Goal: Communication & Community: Answer question/provide support

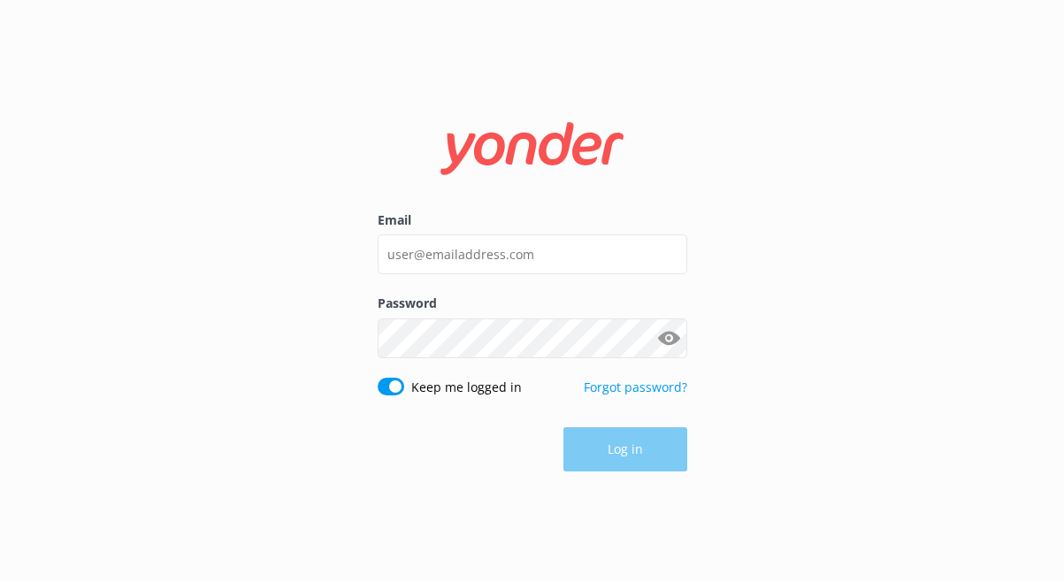
click at [564, 220] on label "Email" at bounding box center [533, 220] width 310 height 19
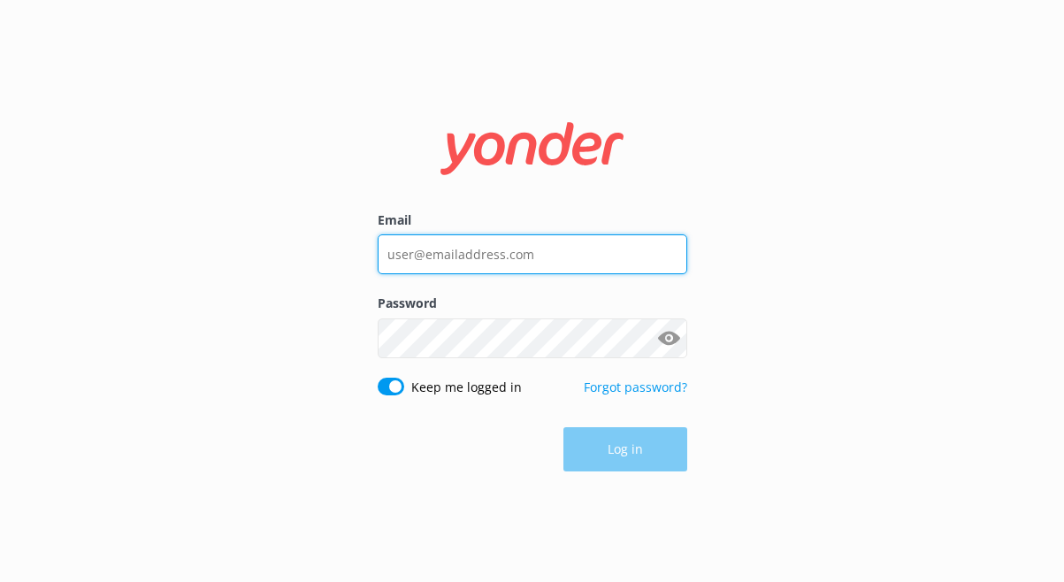
click at [564, 234] on input "Email" at bounding box center [533, 254] width 310 height 40
click at [564, 241] on input "Email" at bounding box center [533, 254] width 310 height 40
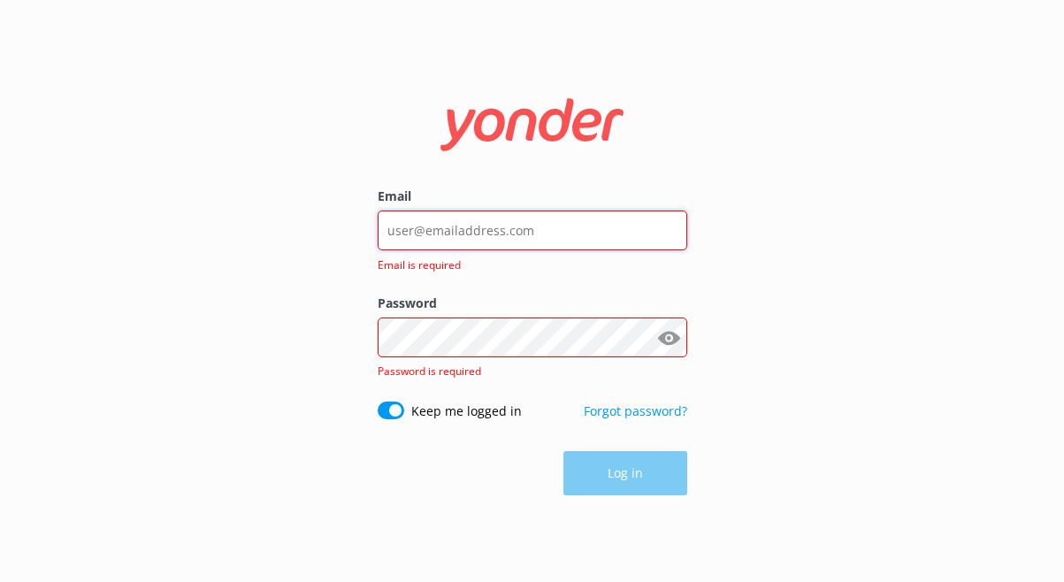
type input "[EMAIL_ADDRESS][DOMAIN_NAME]"
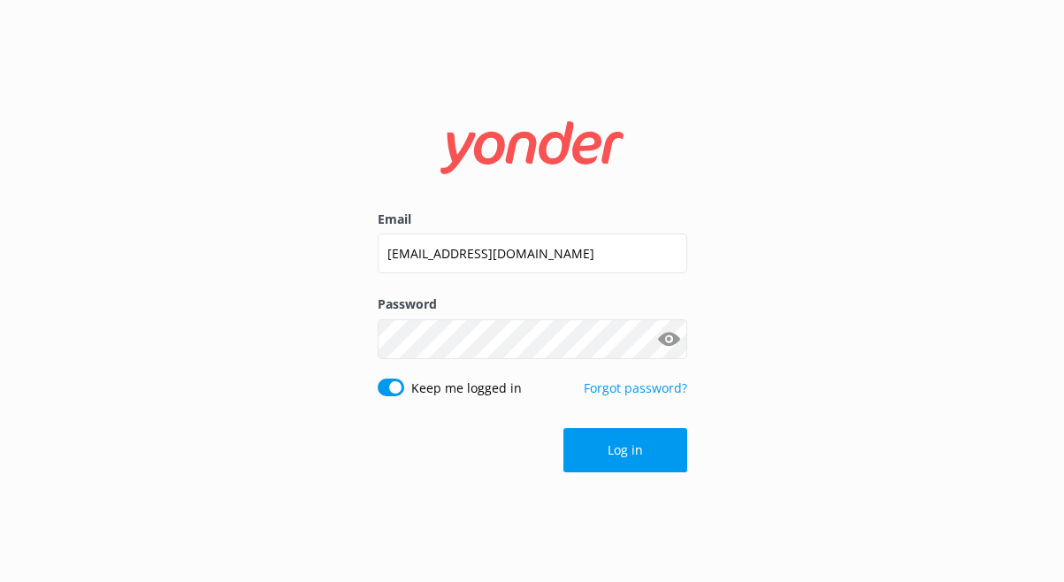
click at [635, 476] on form "Email [EMAIL_ADDRESS][DOMAIN_NAME] Password Show password Keep me logged in For…" at bounding box center [533, 290] width 310 height 387
click at [635, 465] on button "Log in" at bounding box center [625, 450] width 124 height 44
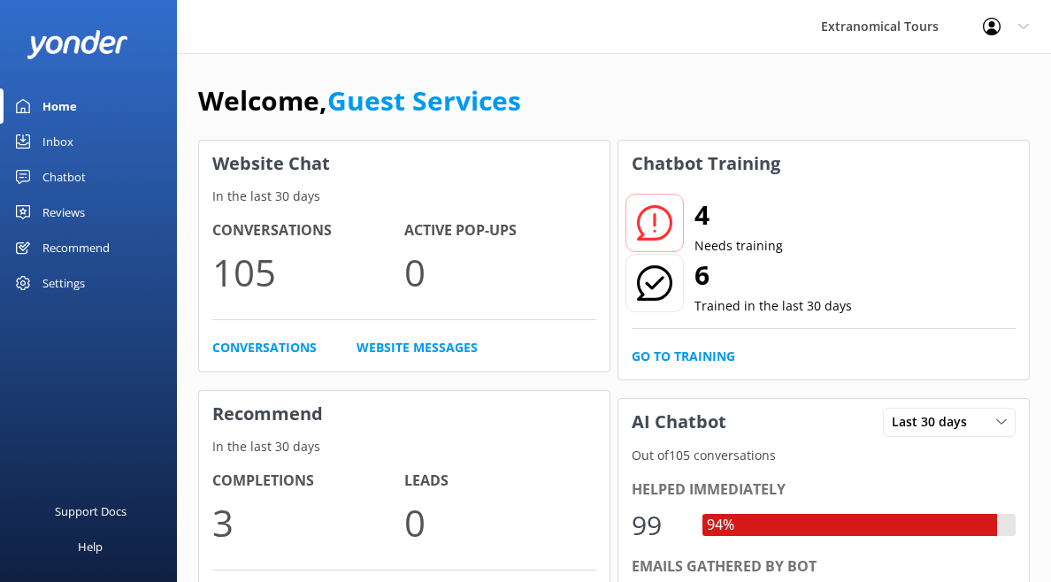
click at [139, 156] on link "Inbox" at bounding box center [88, 141] width 177 height 35
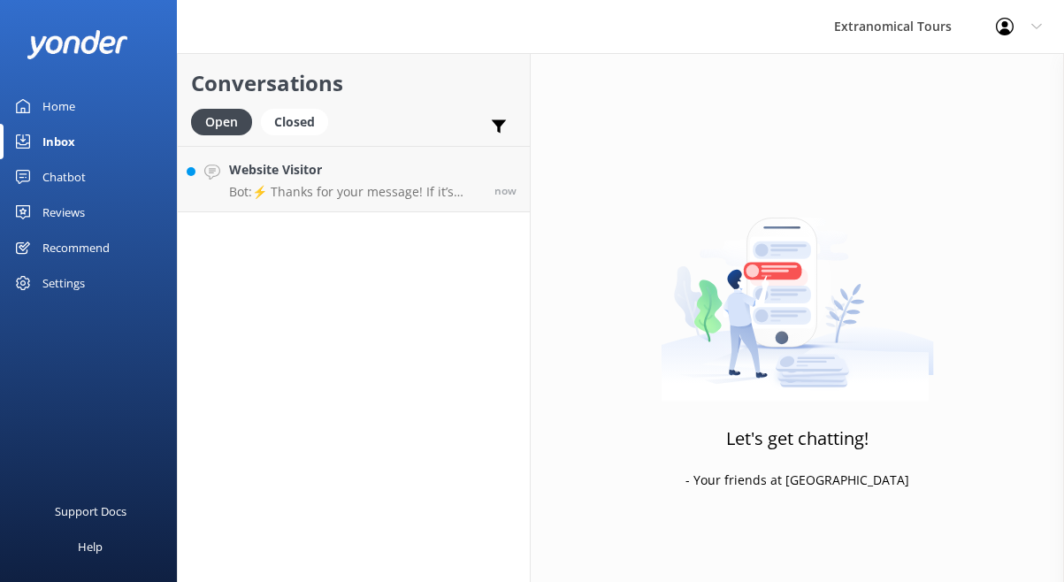
click at [356, 171] on h4 "Website Visitor" at bounding box center [355, 169] width 252 height 19
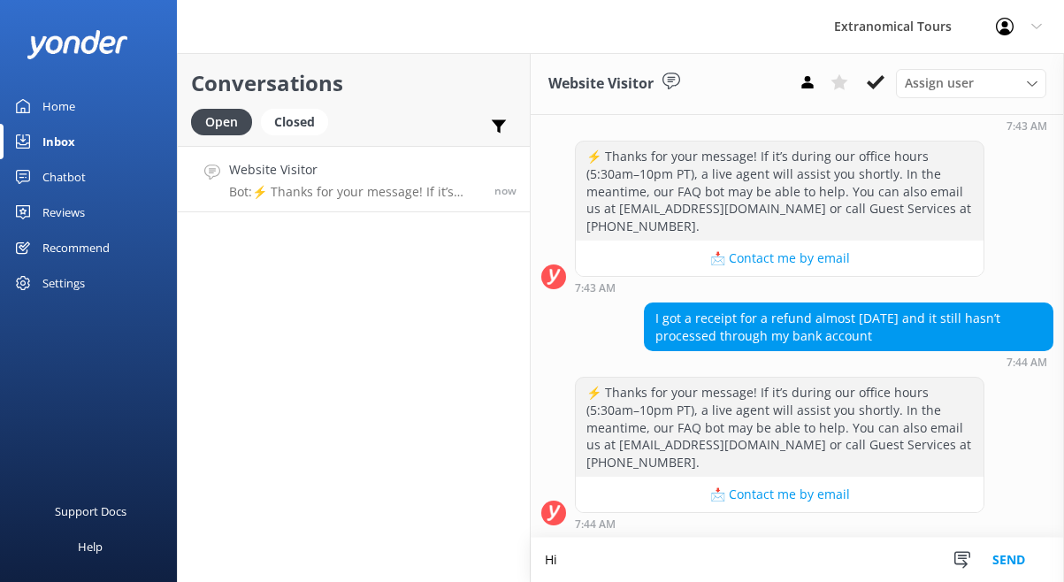
scroll to position [472, 0]
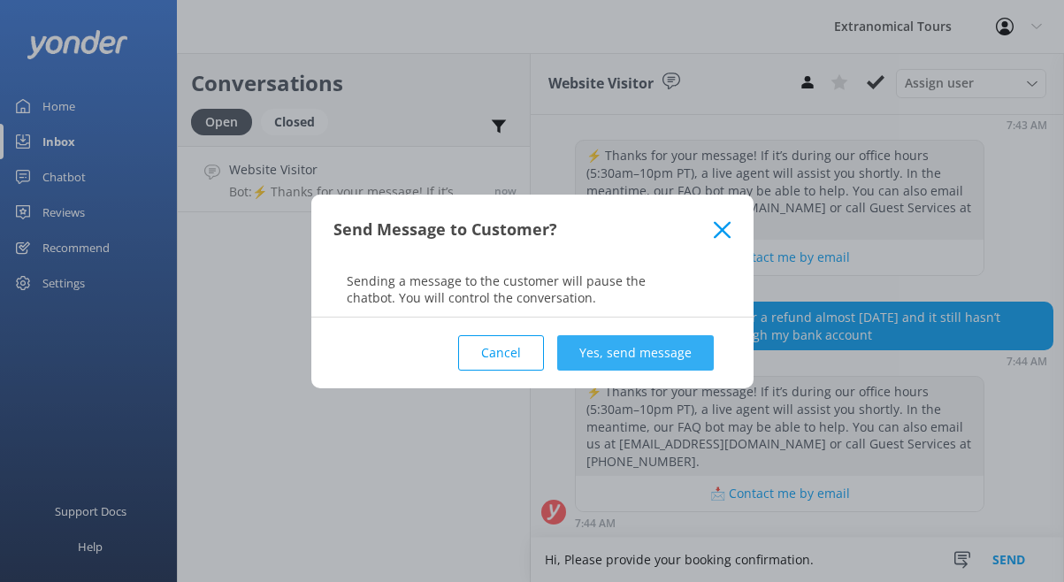
type textarea "Hi, Please provide your booking confirmation."
click at [675, 355] on button "Yes, send message" at bounding box center [635, 352] width 157 height 35
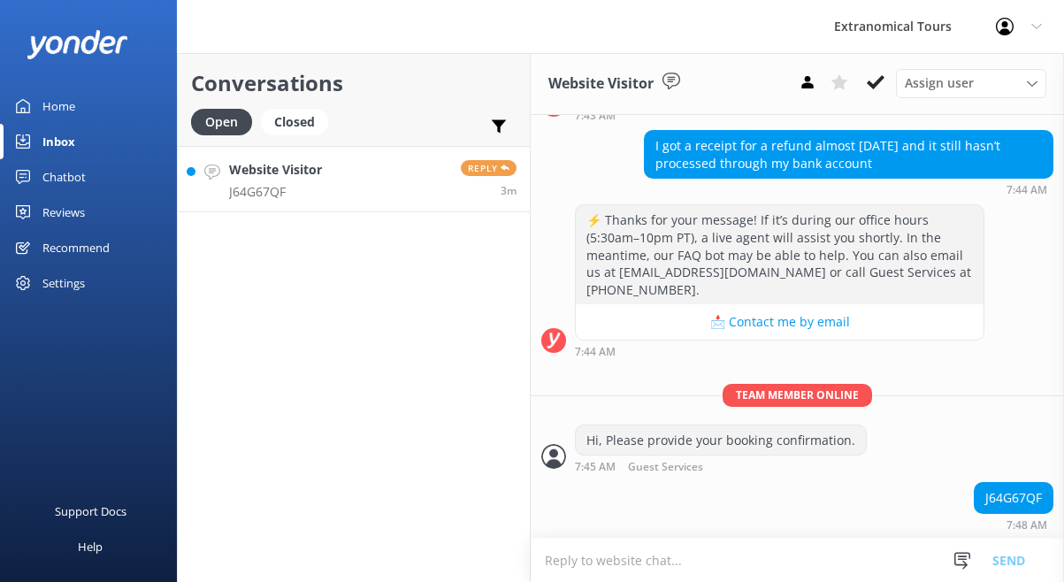
scroll to position [736, 0]
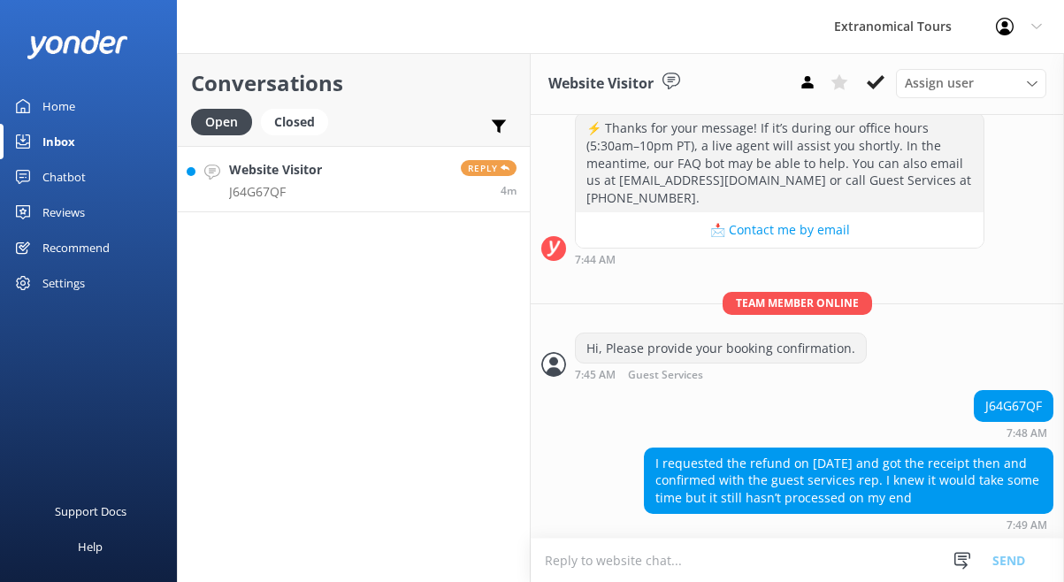
click at [363, 148] on link "Website Visitor J64G67QF Reply 4m" at bounding box center [354, 179] width 352 height 66
click at [366, 170] on link "Website Visitor J64G67QF Reply 4m" at bounding box center [354, 179] width 352 height 66
click at [613, 554] on textarea at bounding box center [797, 560] width 533 height 43
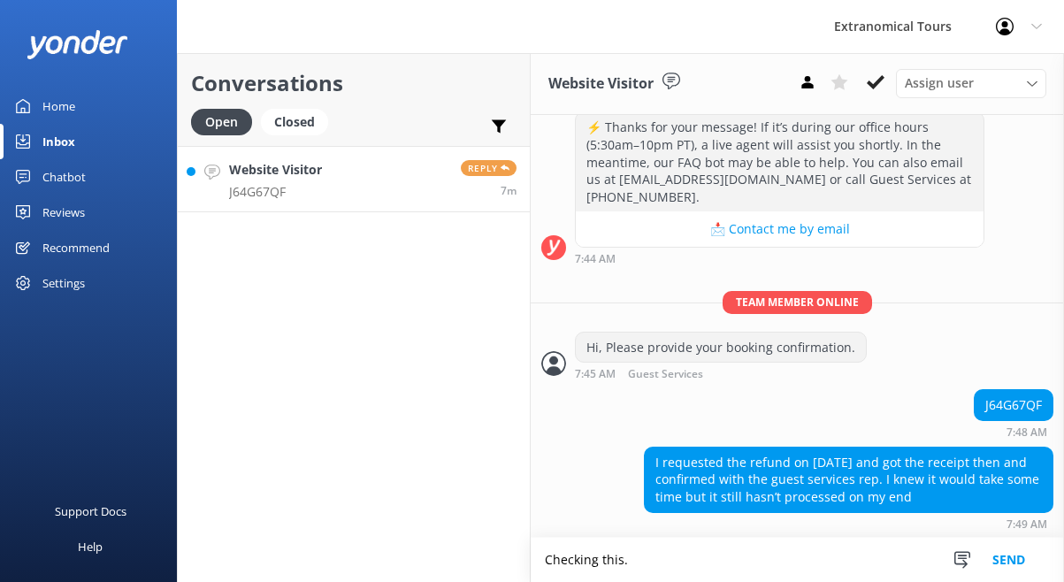
type textarea "Checking this."
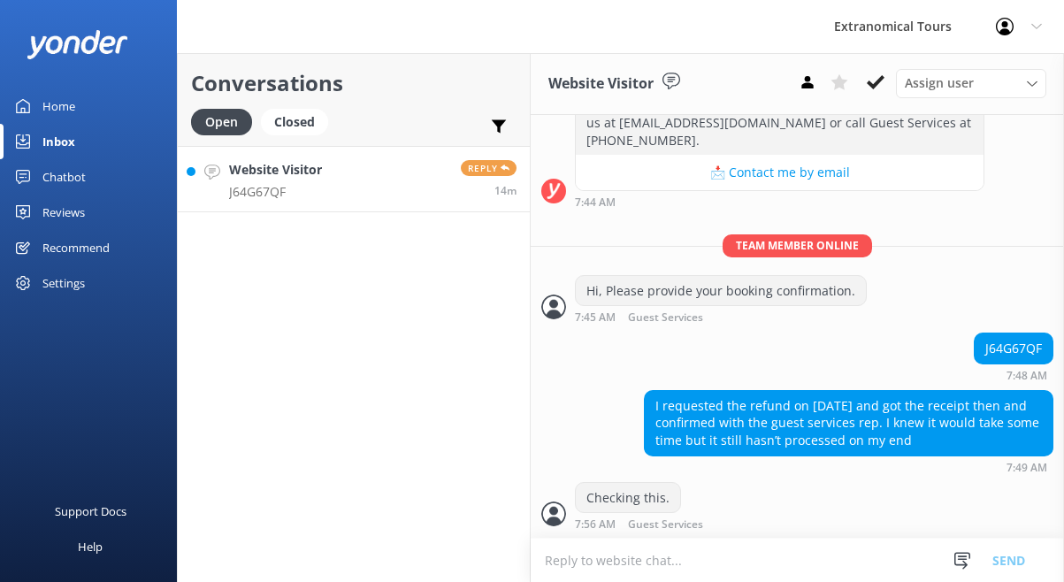
scroll to position [851, 0]
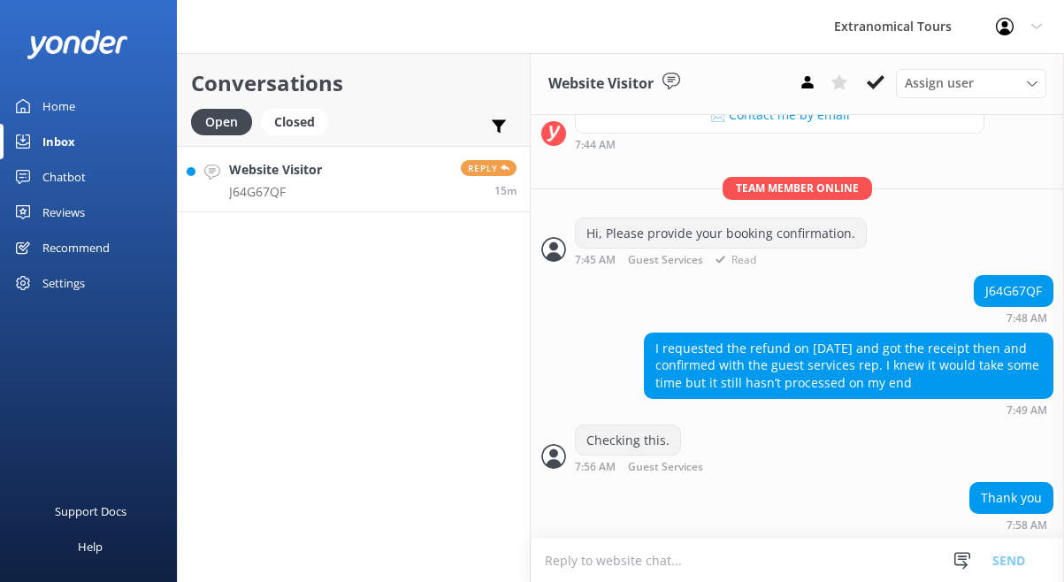
click at [994, 271] on div "Team member online Hi, Please provide your booking confirmation. 7:45 AM Guest …" at bounding box center [797, 226] width 533 height 98
click at [993, 295] on div "J64G67QF" at bounding box center [1014, 291] width 78 height 30
copy div "J64G67QF"
click at [644, 540] on textarea at bounding box center [797, 560] width 533 height 43
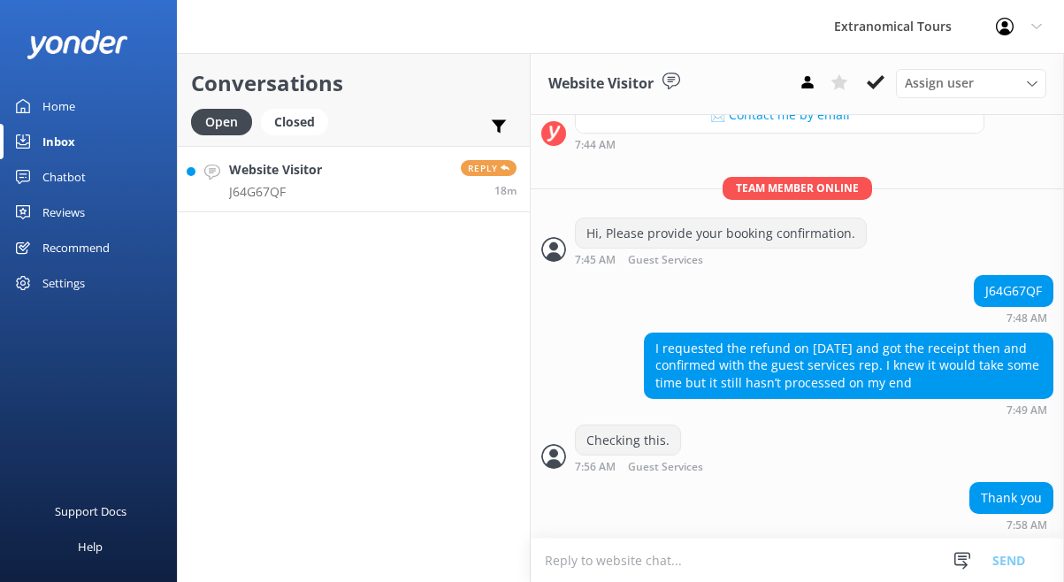
paste textarea "​Apologies for the delay of your refund. I'll follow up this one with our bookk…"
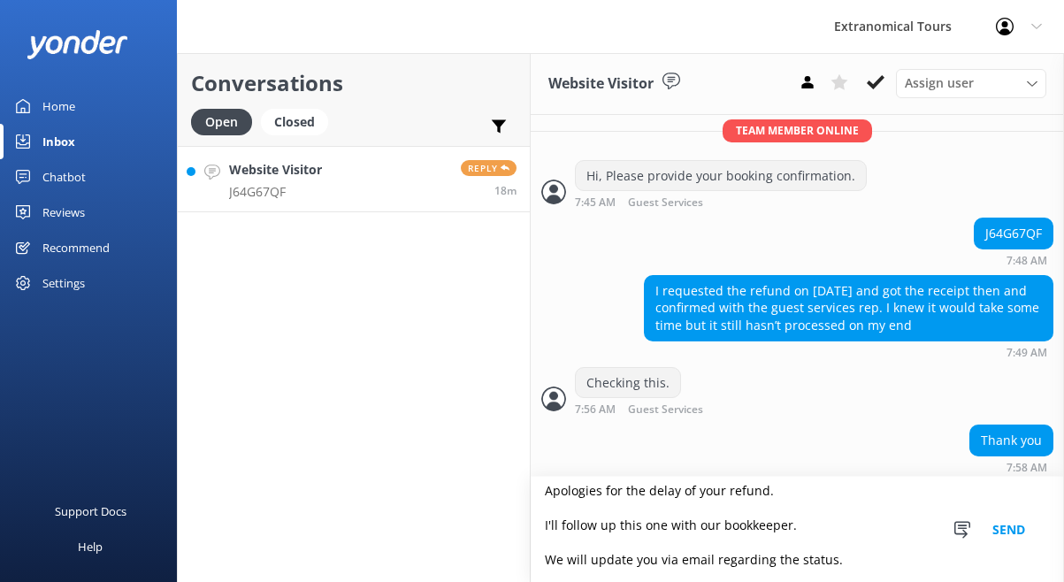
scroll to position [913, 0]
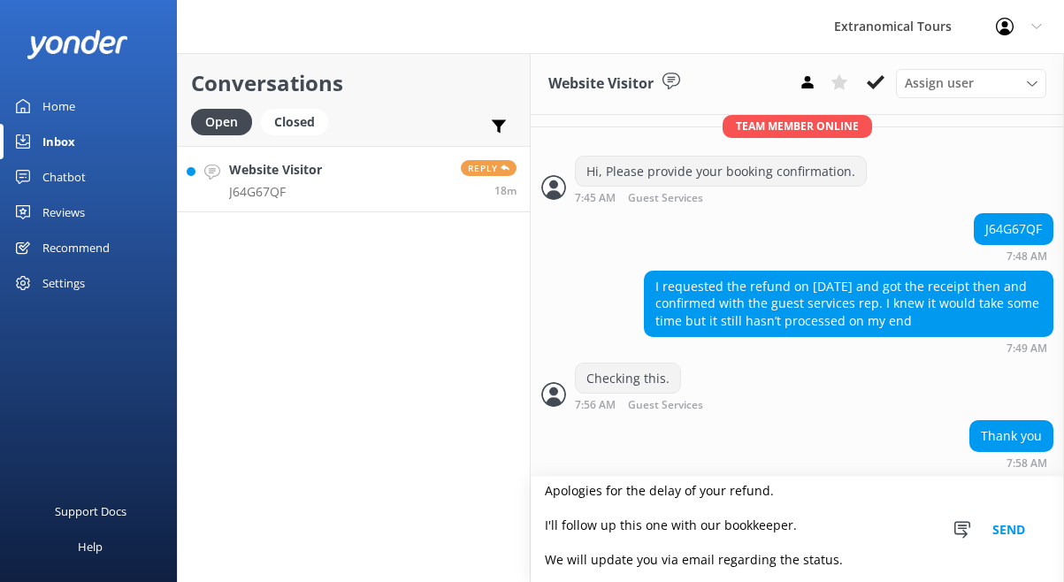
type textarea "​Apologies for the delay of your refund. I'll follow up this one with our bookk…"
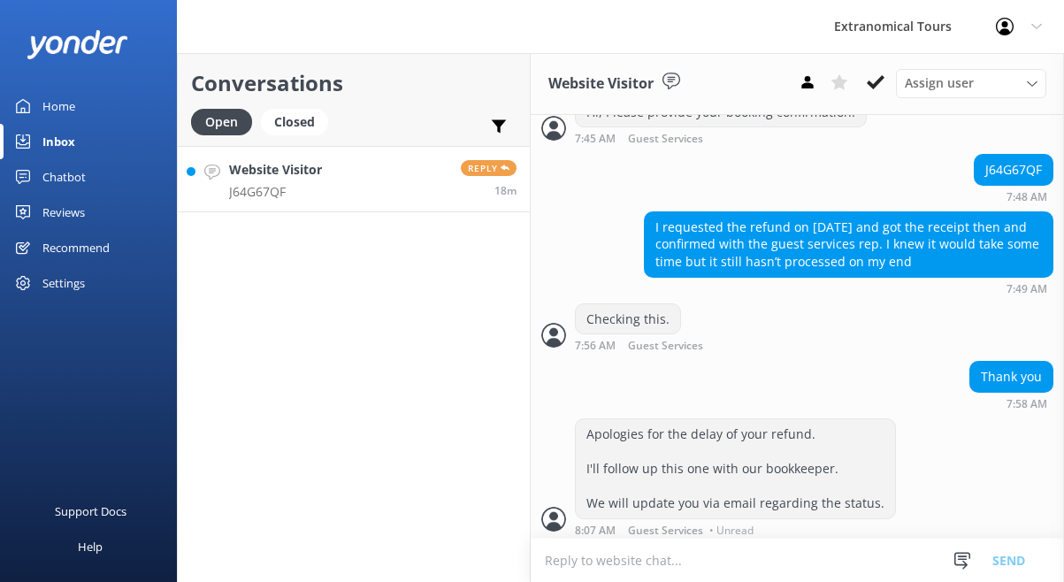
scroll to position [977, 0]
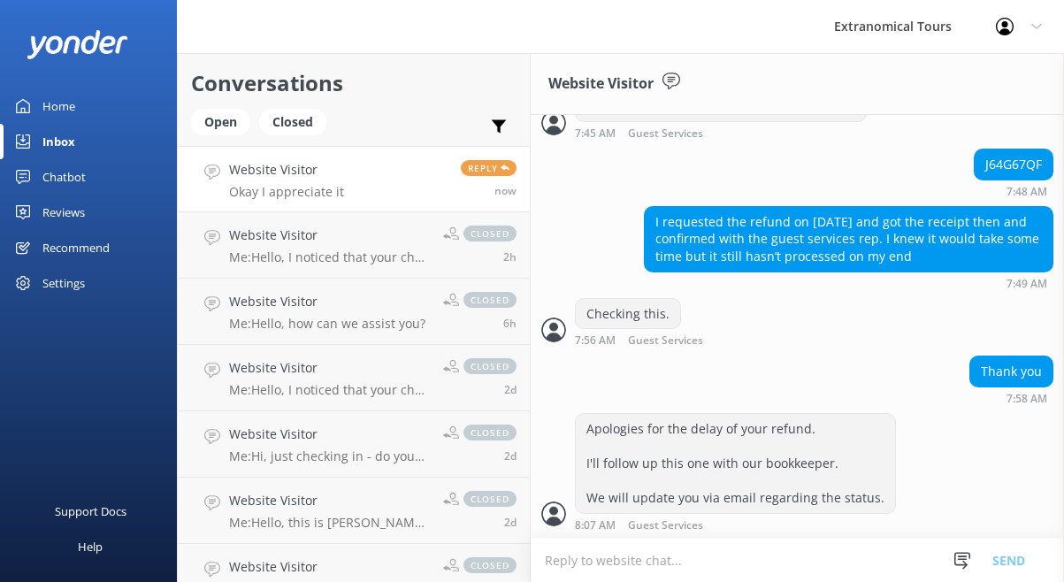
scroll to position [1036, 0]
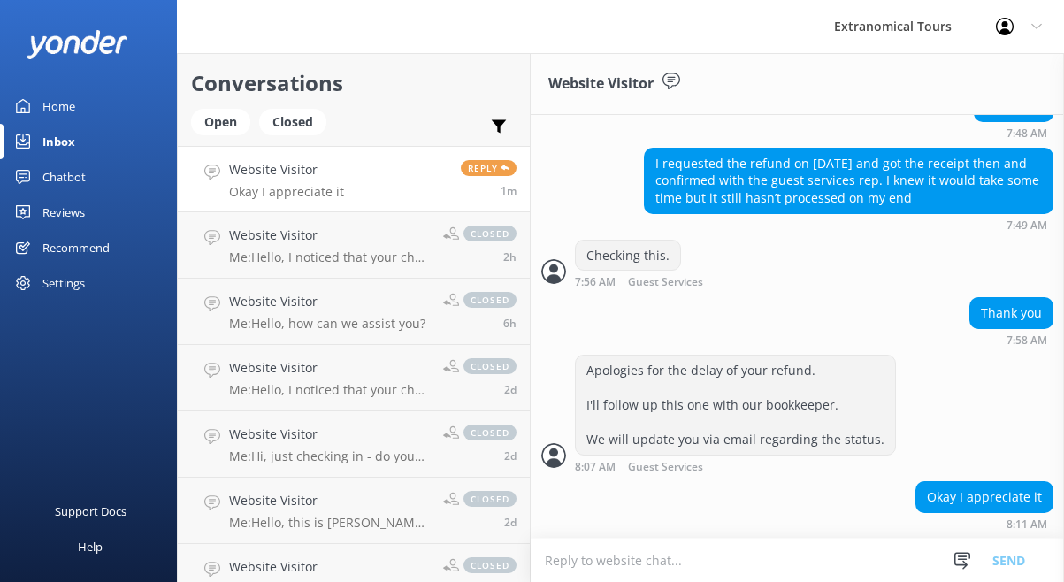
click at [669, 563] on textarea at bounding box center [797, 560] width 533 height 43
paste textarea "​The refund has been processed. It should be credited to your account within 24…"
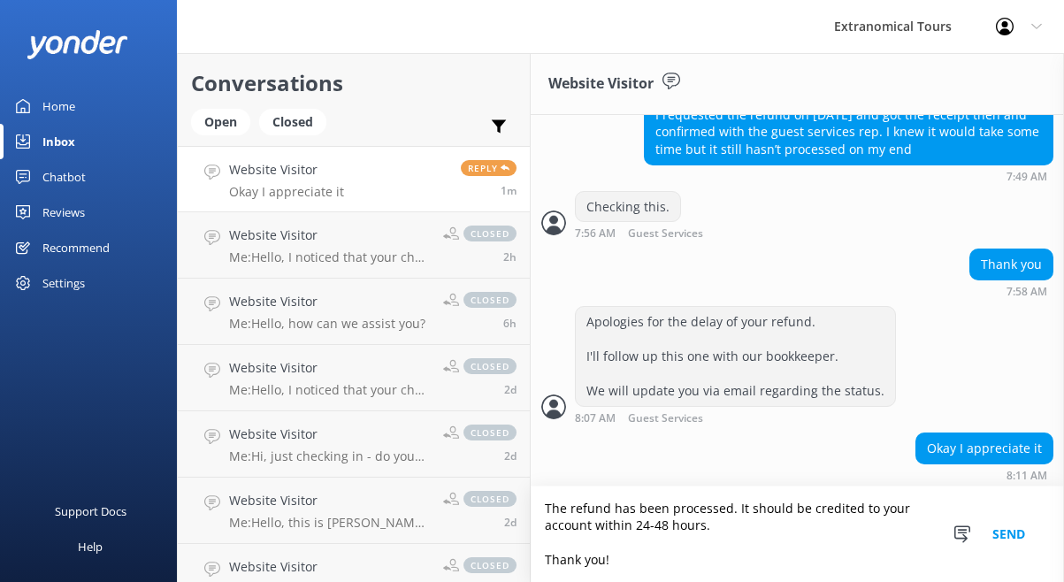
scroll to position [1088, 0]
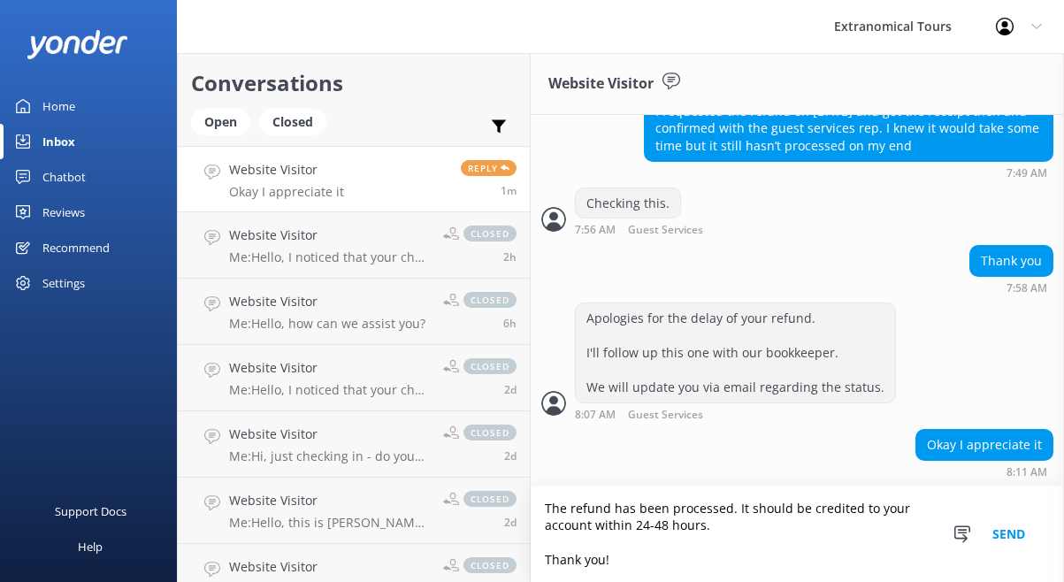
type textarea "​The refund has been processed. It should be credited to your account within 24…"
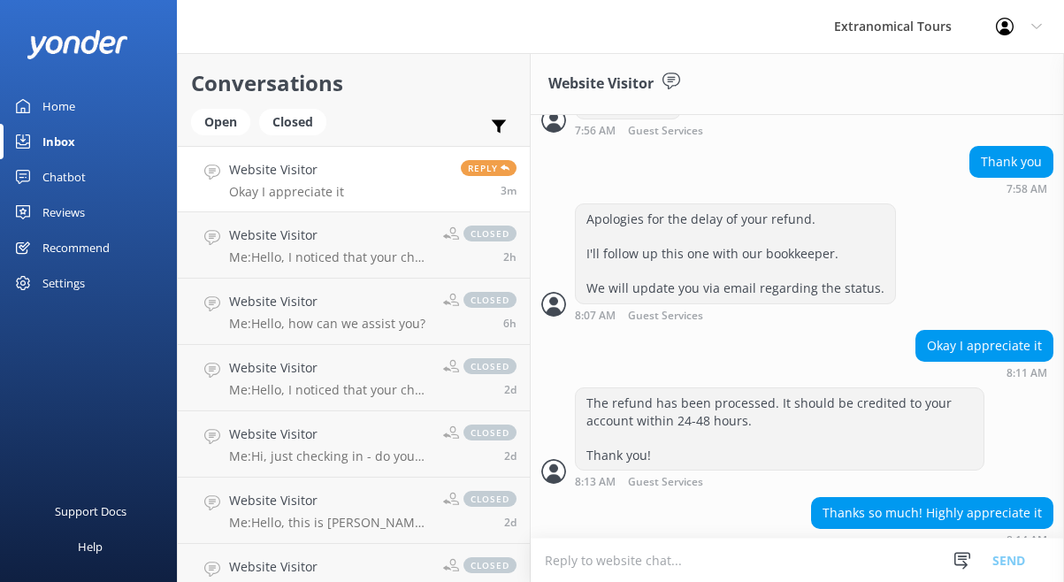
scroll to position [1203, 0]
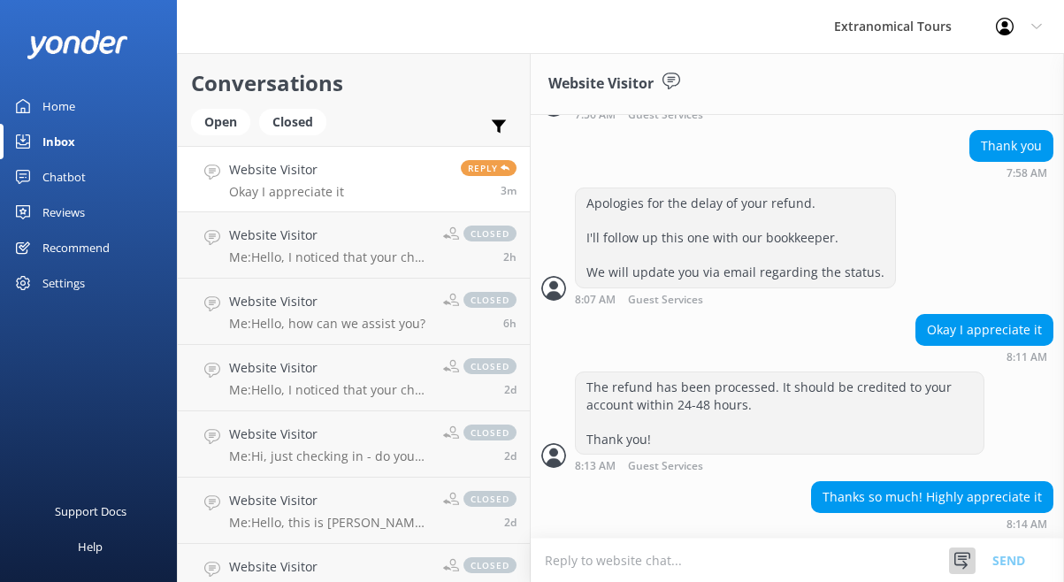
click at [963, 552] on icon at bounding box center [963, 561] width 18 height 18
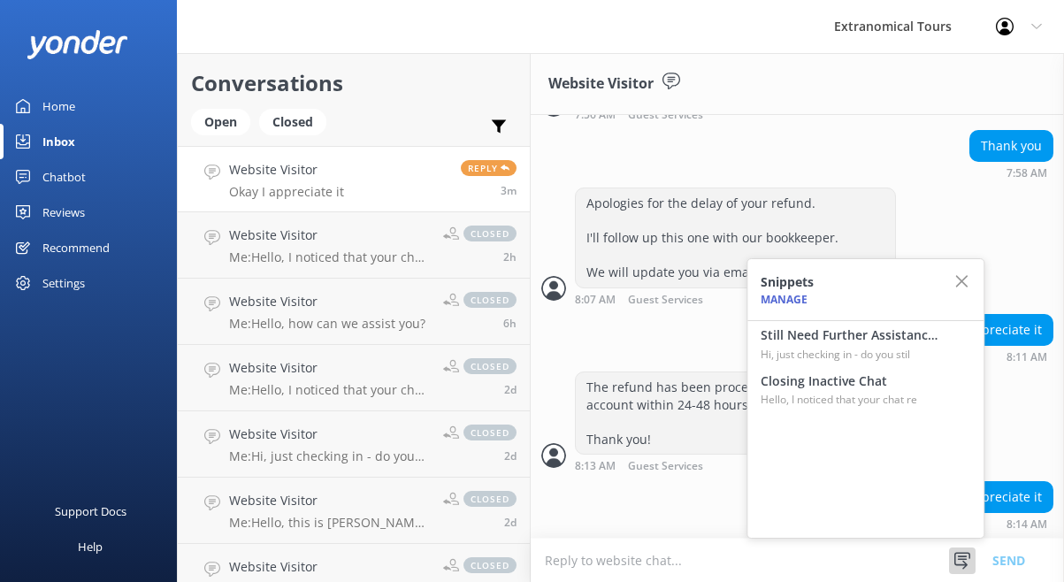
click at [667, 547] on textarea at bounding box center [797, 560] width 533 height 43
click at [666, 547] on textarea at bounding box center [797, 560] width 533 height 43
type textarea "No worries"
click at [716, 540] on textarea at bounding box center [797, 560] width 533 height 43
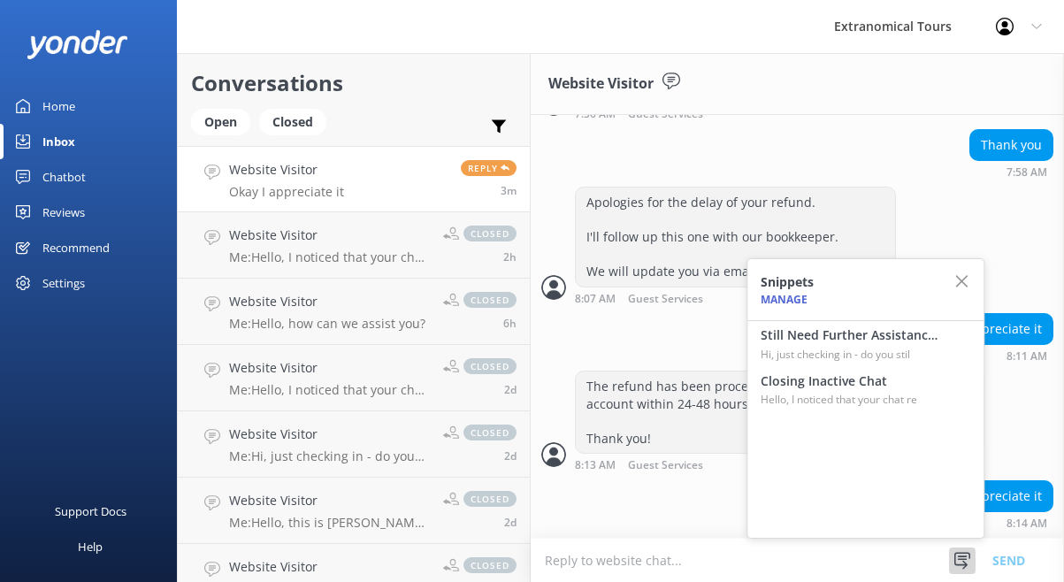
scroll to position [1203, 0]
paste textarea "If you have any questions or concerns please call us at [PHONE_NUMBER] or email…"
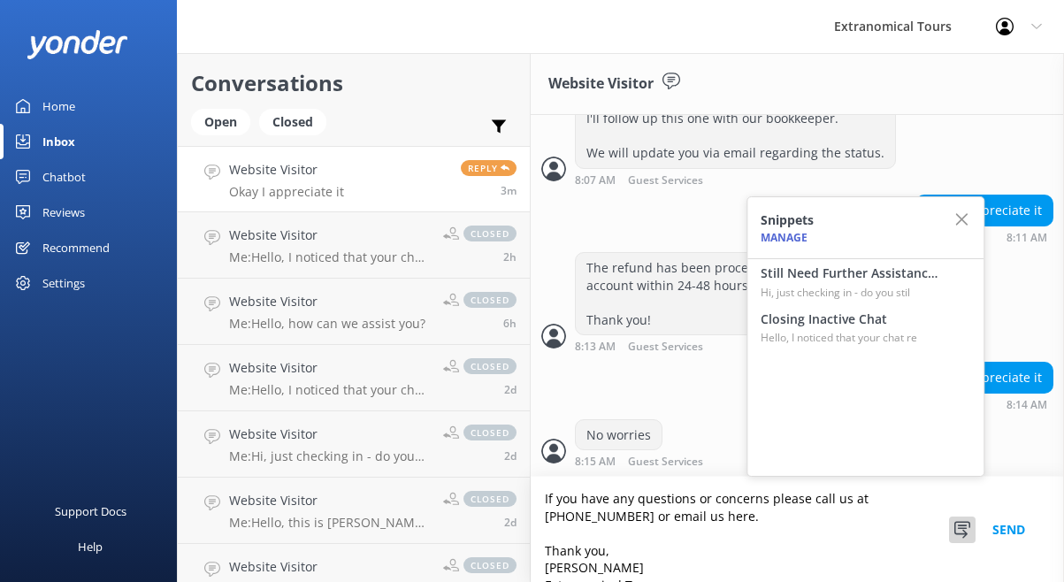
scroll to position [25, 0]
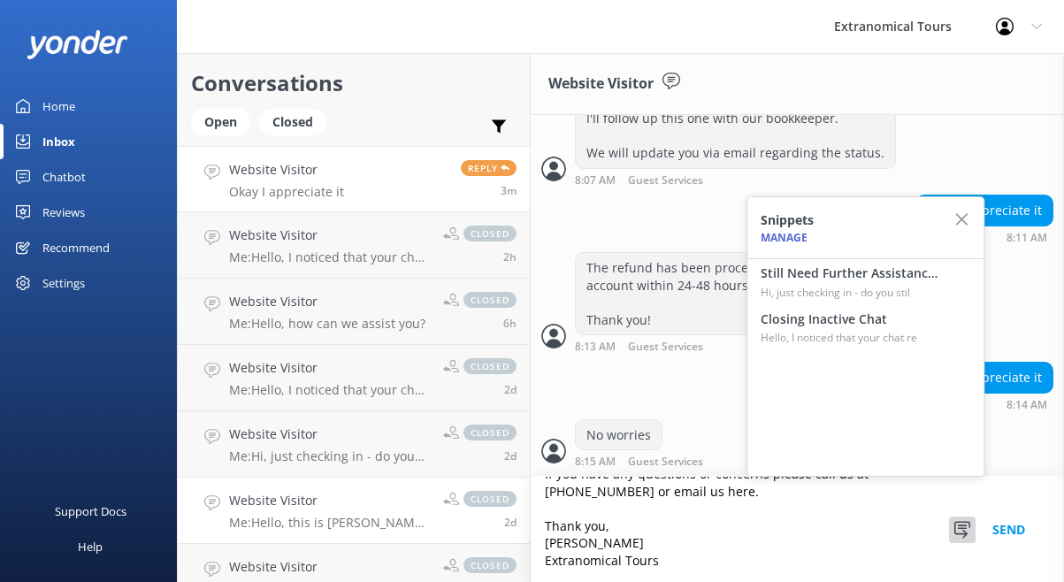
drag, startPoint x: 682, startPoint y: 559, endPoint x: 498, endPoint y: 523, distance: 187.5
click at [498, 523] on div "Conversations Open Closed Important Assigned to me Unassigned Website Visitor O…" at bounding box center [620, 317] width 887 height 529
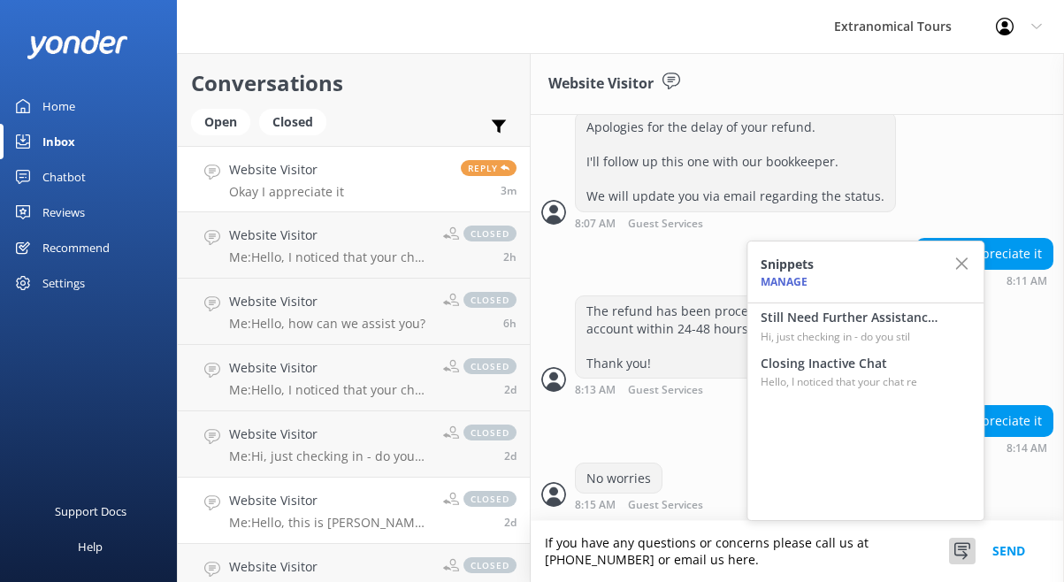
scroll to position [1278, 0]
type textarea "If you have any questions or concerns please call us at [PHONE_NUMBER] or email…"
click at [1019, 555] on button "Send" at bounding box center [1009, 551] width 66 height 61
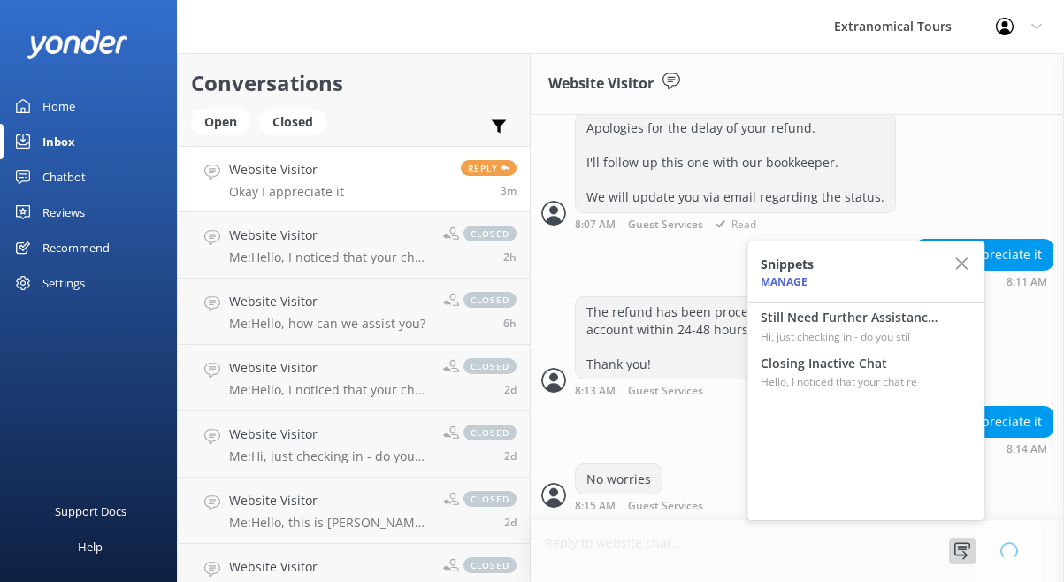
scroll to position [0, 0]
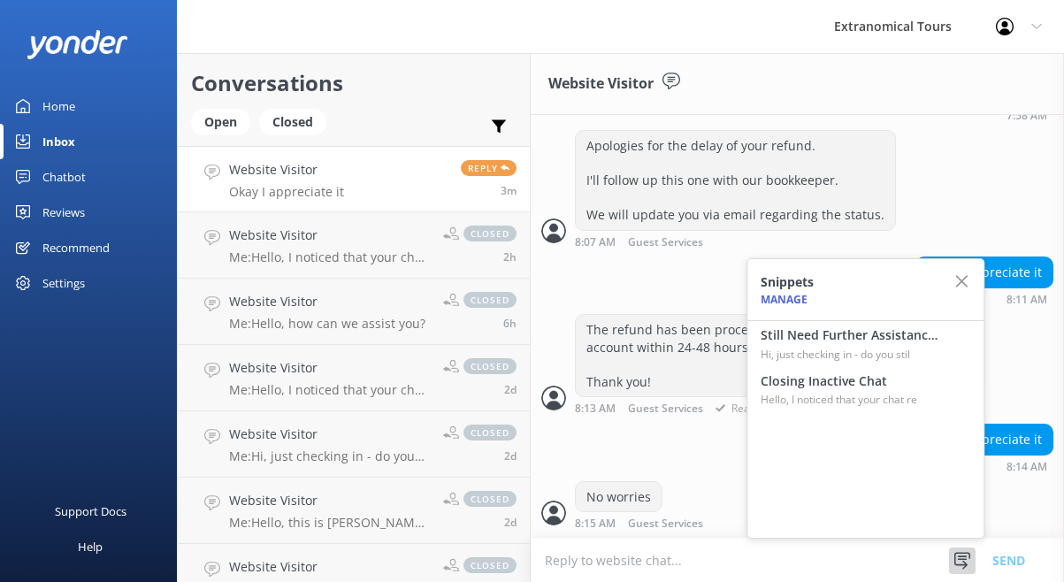
click at [732, 404] on span "Read" at bounding box center [732, 408] width 47 height 11
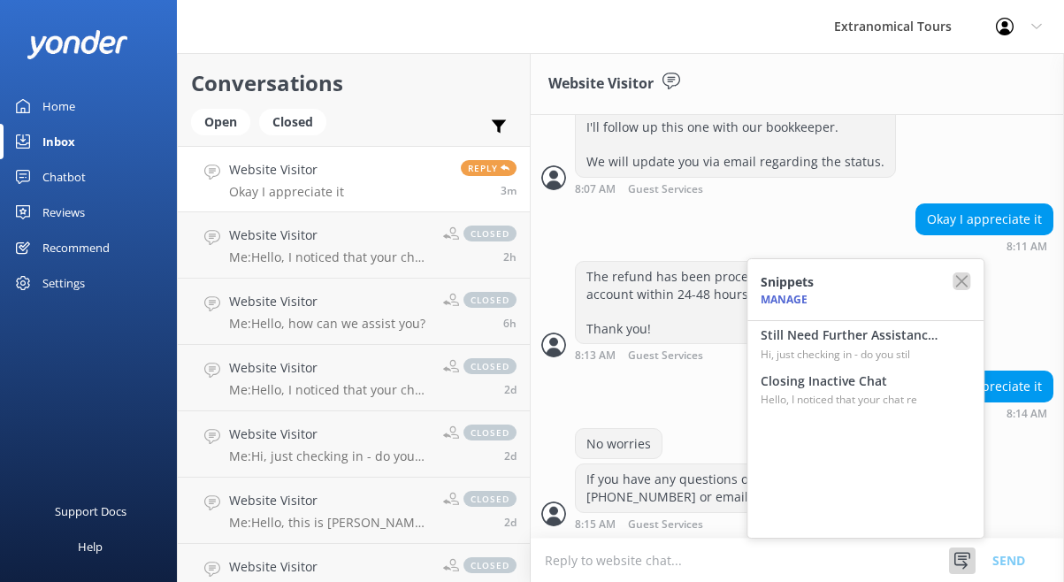
click at [969, 275] on icon "button" at bounding box center [962, 281] width 18 height 18
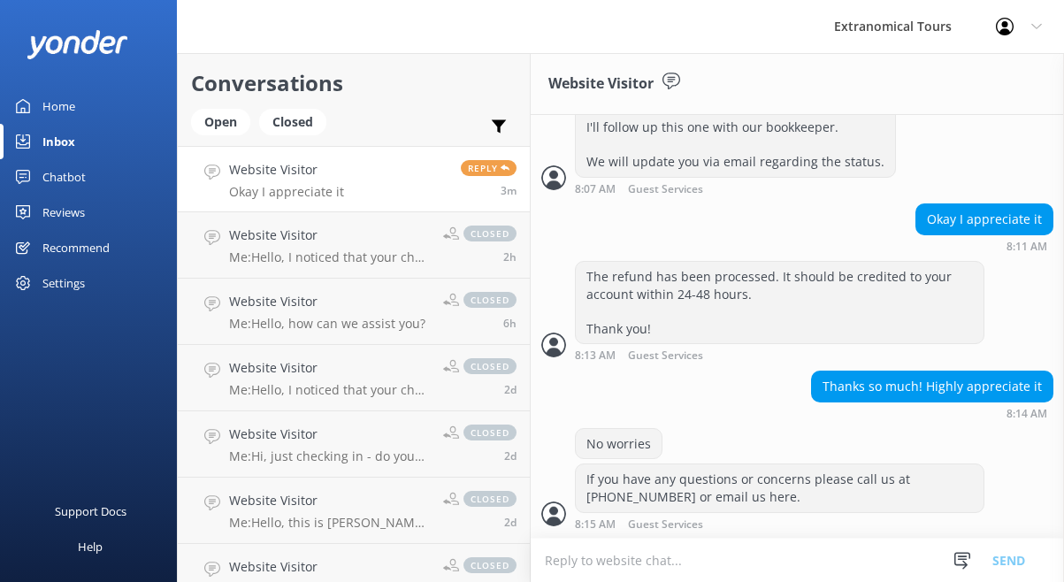
click at [970, 546] on div "Snippets Manage Still Need Further Assistance? Hi, just checking in - do you st…" at bounding box center [995, 560] width 93 height 43
click at [963, 546] on div "Snippets Manage Still Need Further Assistance? Hi, just checking in - do you st…" at bounding box center [995, 560] width 93 height 43
click at [965, 561] on icon at bounding box center [963, 561] width 18 height 18
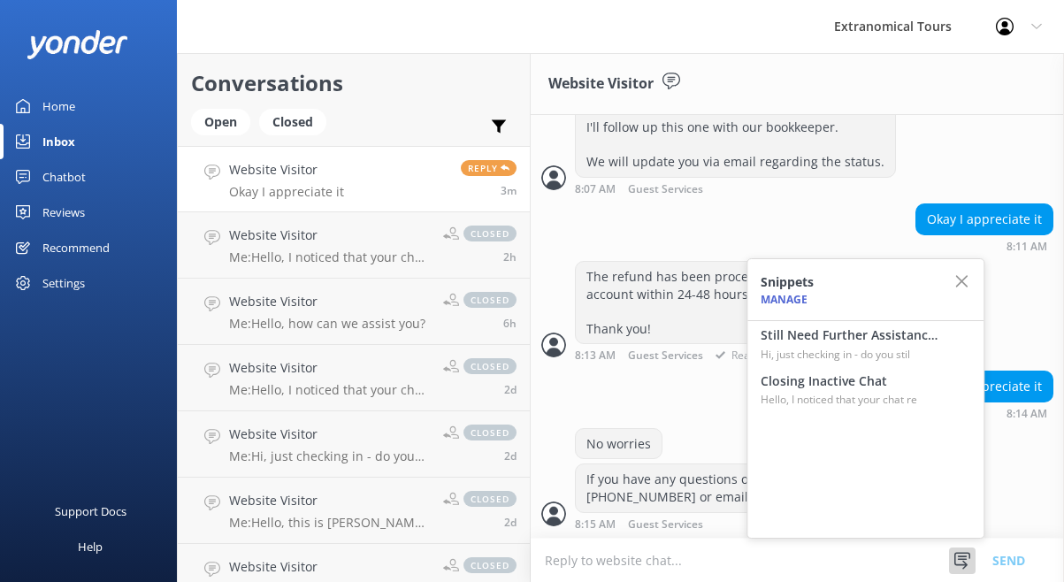
click at [856, 354] on p "Hi, just checking in - do you stil" at bounding box center [849, 354] width 177 height 17
type textarea "Hi, just checking in - do you still require assistance from our team on this? T…"
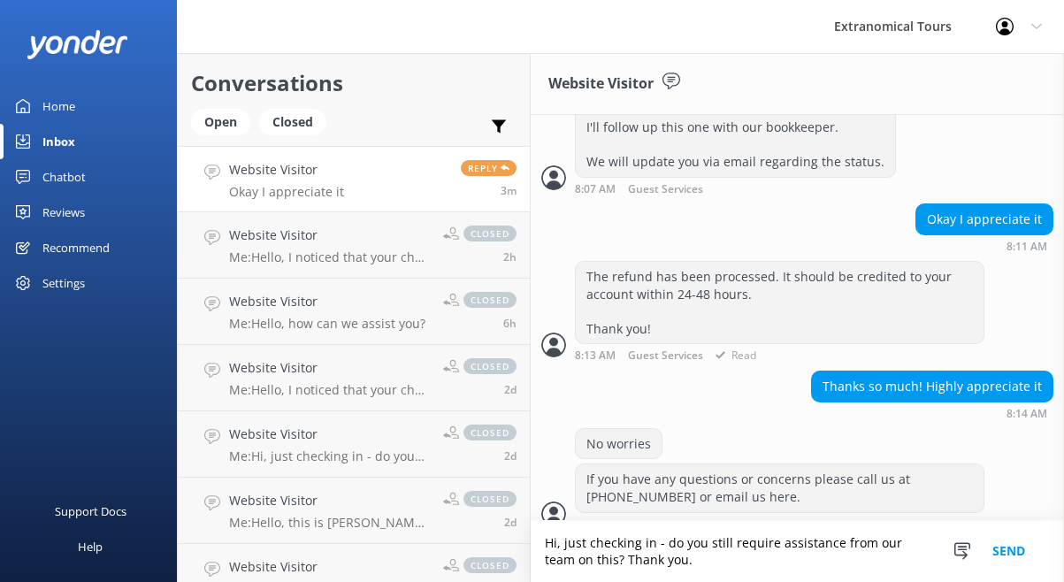
scroll to position [0, 0]
click at [998, 561] on button "Send" at bounding box center [1009, 551] width 66 height 61
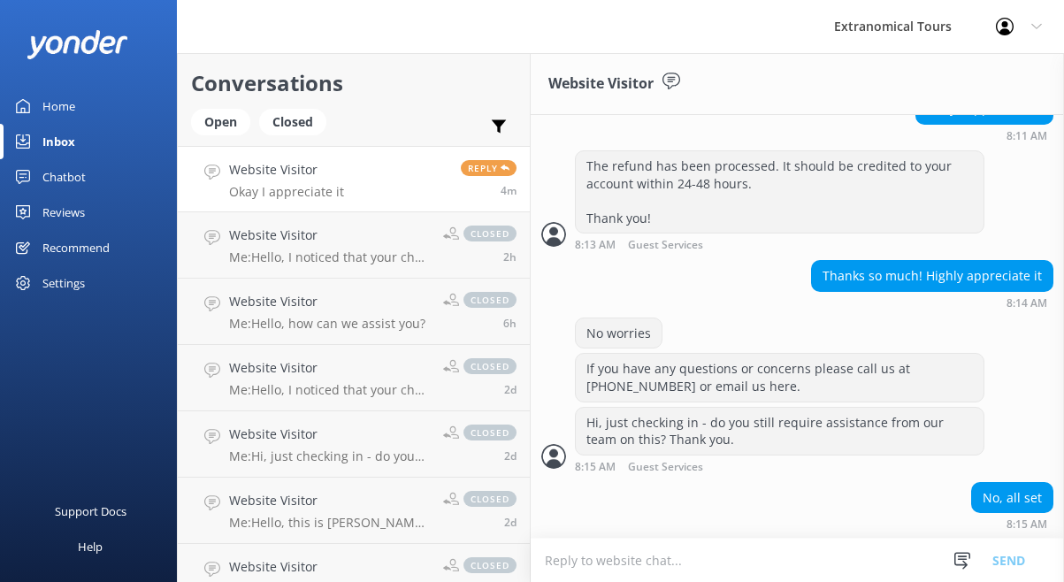
scroll to position [1424, 0]
click at [975, 550] on div at bounding box center [962, 561] width 27 height 27
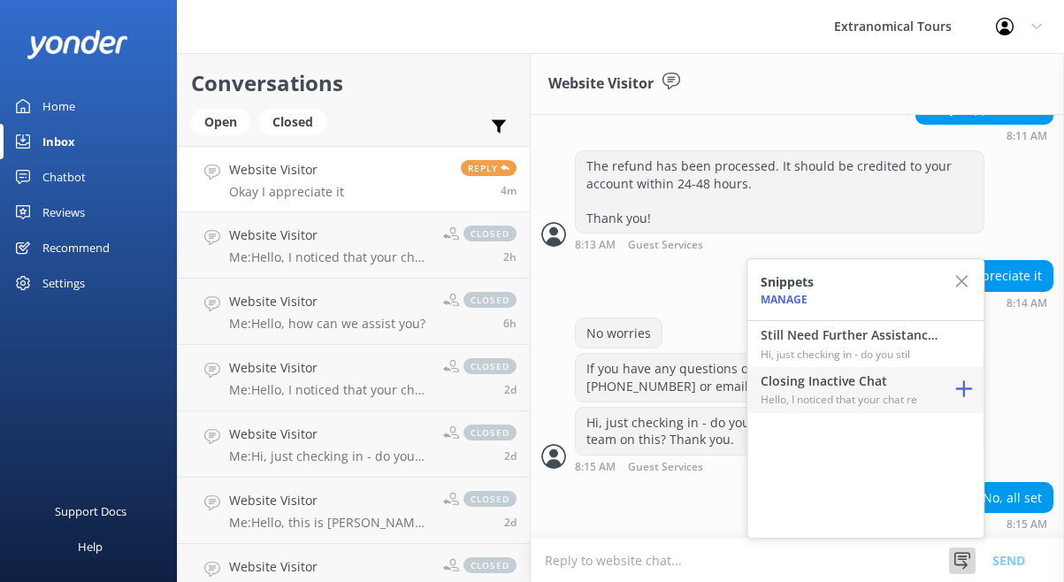
click at [897, 402] on p "Hello, I noticed that your chat re" at bounding box center [849, 399] width 177 height 17
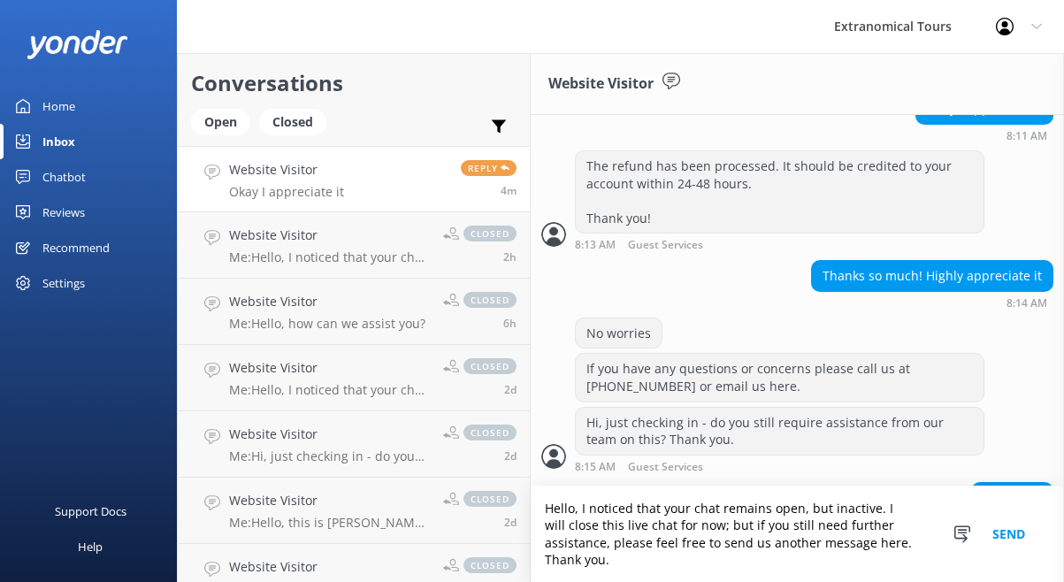
scroll to position [1476, 0]
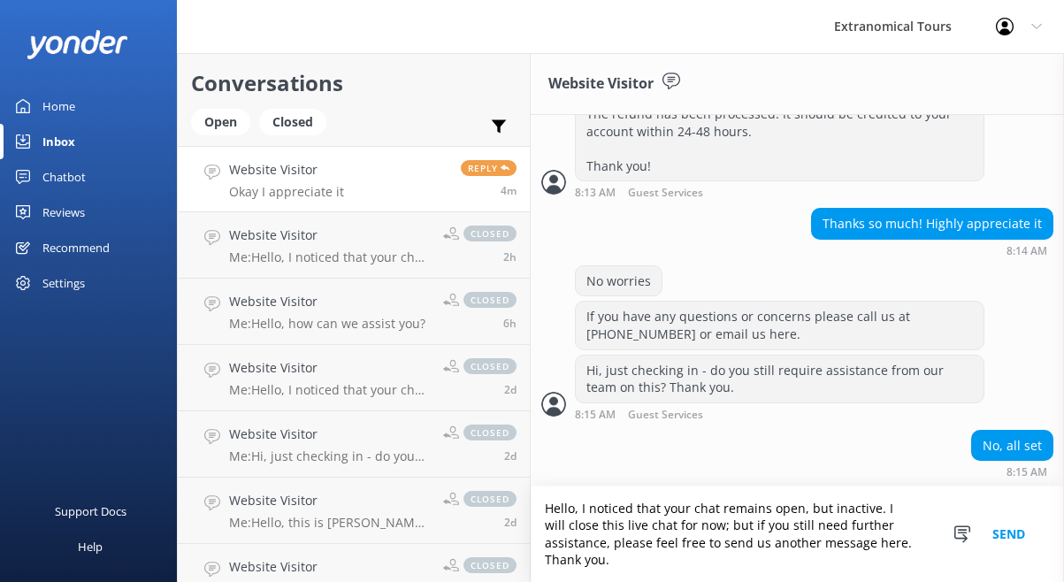
drag, startPoint x: 877, startPoint y: 507, endPoint x: 609, endPoint y: 509, distance: 268.0
click at [609, 509] on textarea "Hello, I noticed that your chat remains open, but inactive. I will close this l…" at bounding box center [797, 534] width 533 height 96
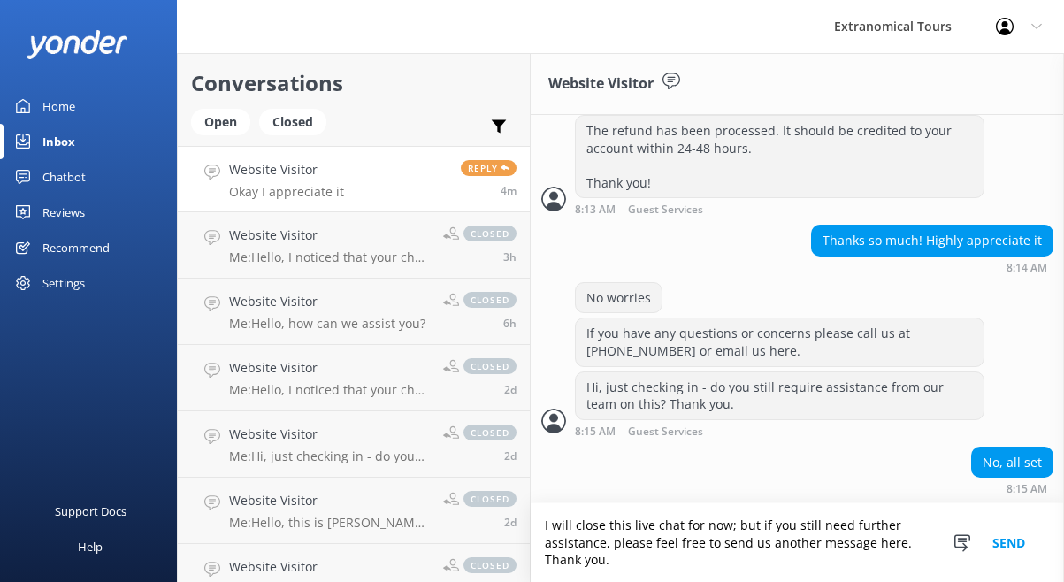
type textarea "I will close this live chat for now; but if you still need further assistance, …"
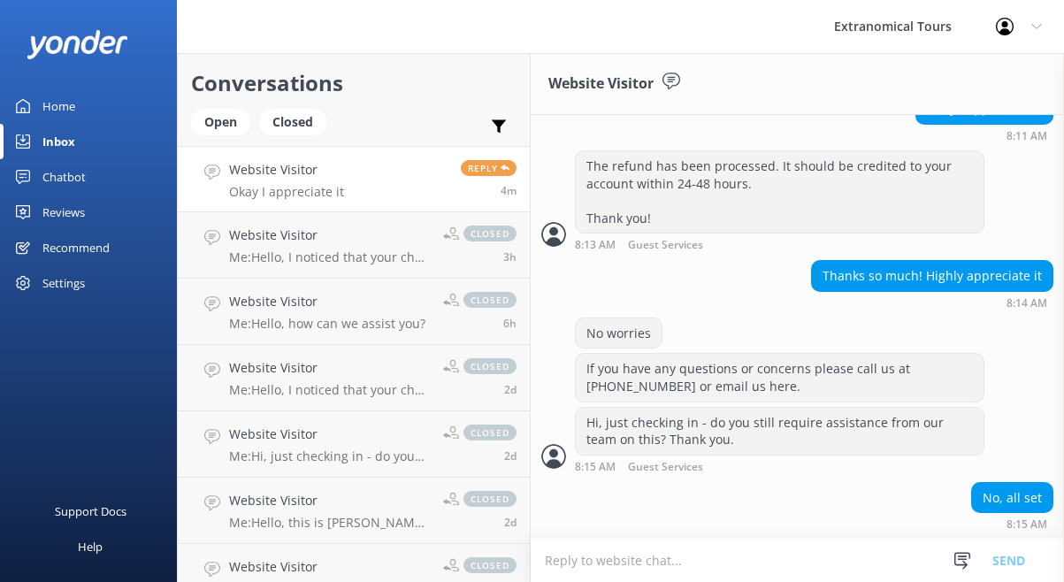
scroll to position [1516, 0]
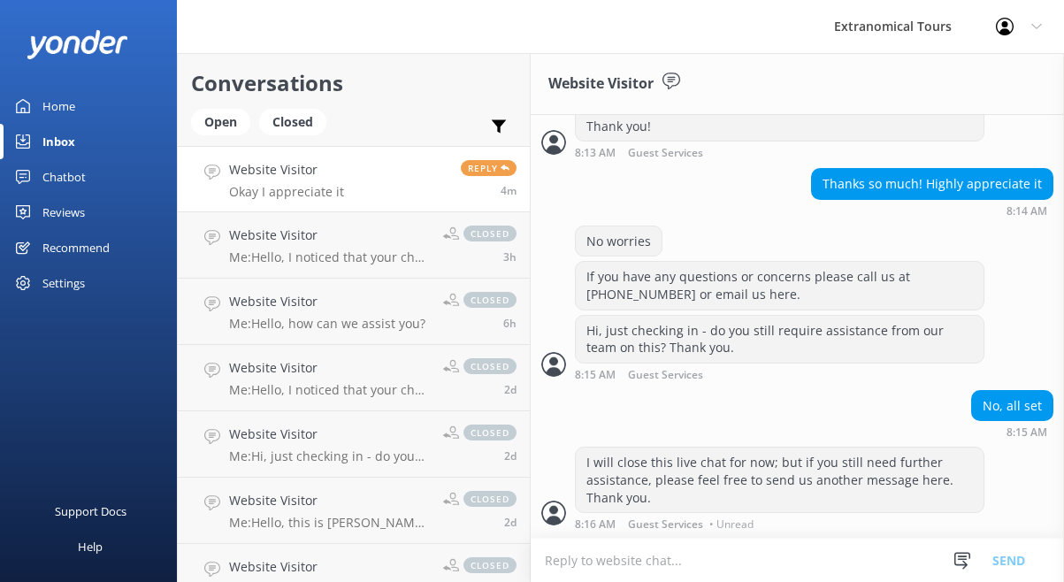
click at [414, 186] on link "Website Visitor Okay I appreciate it Reply 4m" at bounding box center [354, 179] width 352 height 66
click at [422, 195] on link "Website Visitor Okay I appreciate it Reply 4m" at bounding box center [354, 179] width 352 height 66
click at [414, 199] on link "Website Visitor Okay I appreciate it Reply 4m" at bounding box center [354, 179] width 352 height 66
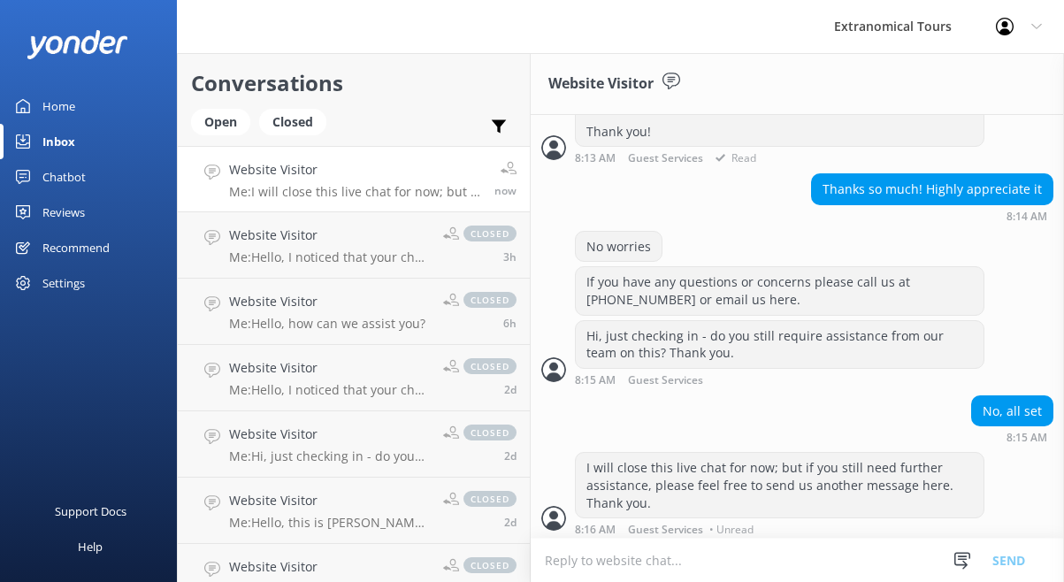
scroll to position [1516, 0]
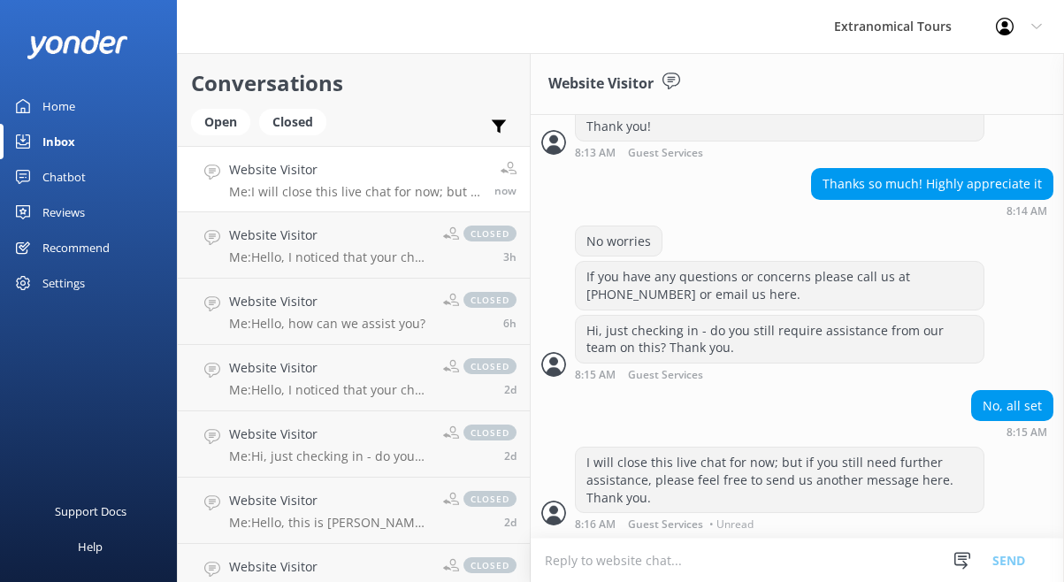
click at [663, 82] on icon at bounding box center [672, 82] width 18 height 18
click at [673, 73] on icon at bounding box center [672, 82] width 18 height 18
click at [427, 169] on h4 "Website Visitor" at bounding box center [355, 169] width 252 height 19
click at [225, 129] on div "Open" at bounding box center [220, 122] width 59 height 27
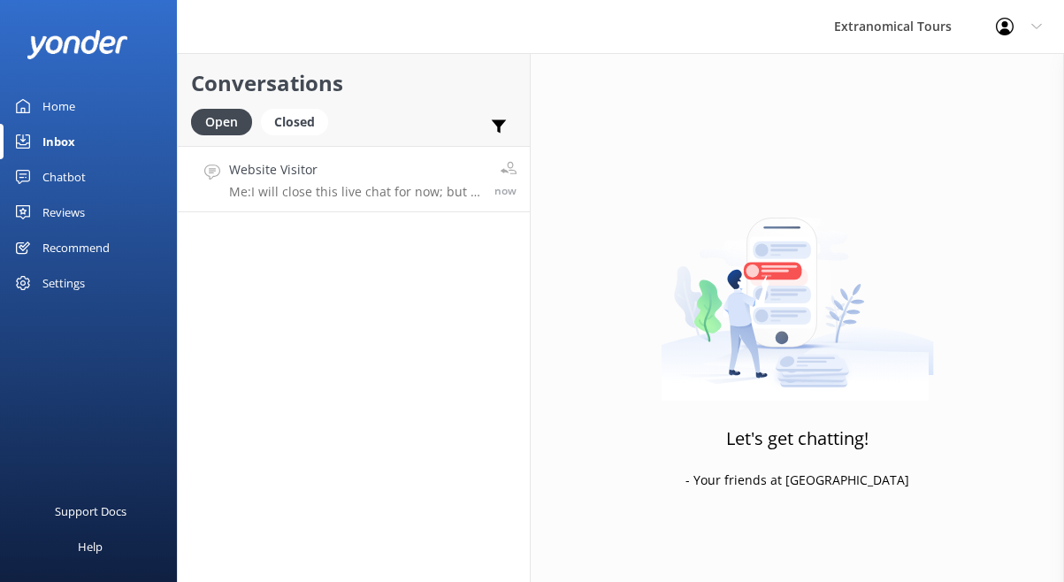
click at [402, 163] on h4 "Website Visitor" at bounding box center [355, 169] width 252 height 19
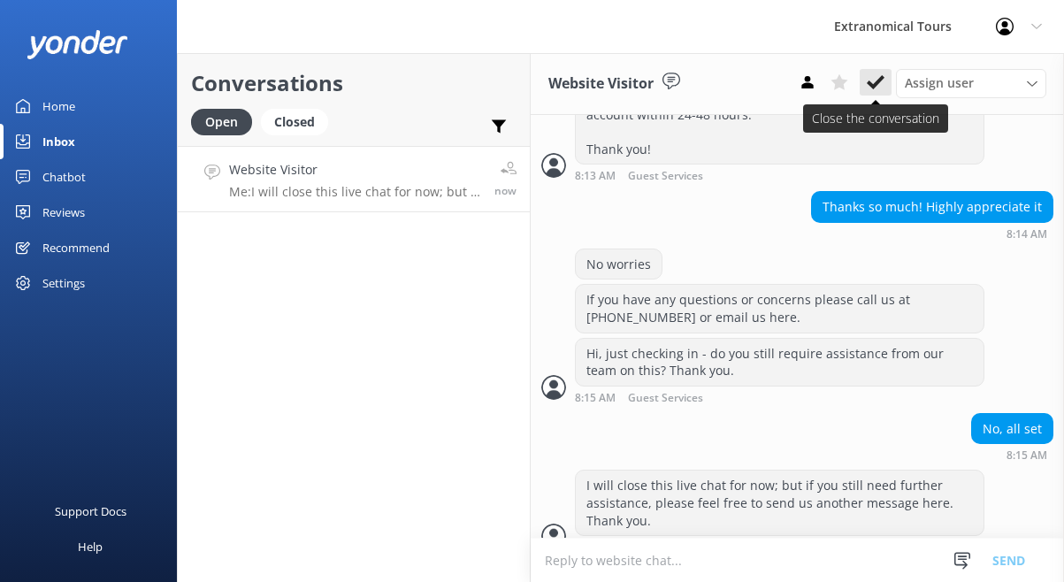
scroll to position [1516, 0]
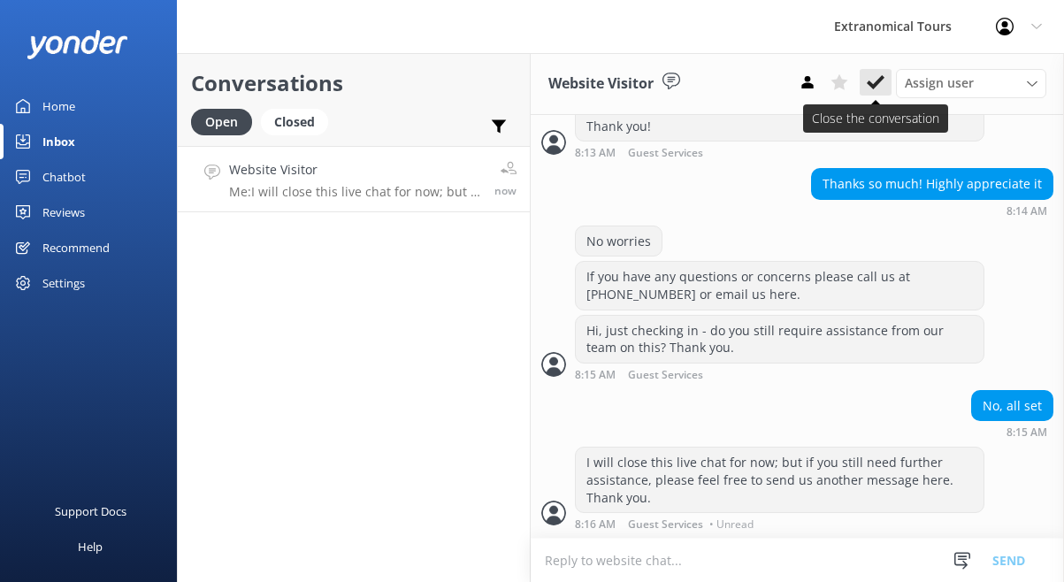
click at [870, 80] on icon at bounding box center [876, 82] width 18 height 18
